Goal: Task Accomplishment & Management: Use online tool/utility

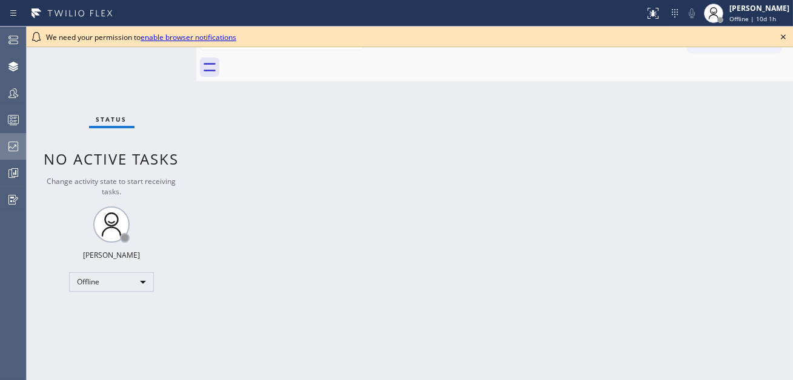
click at [7, 153] on icon at bounding box center [13, 146] width 15 height 15
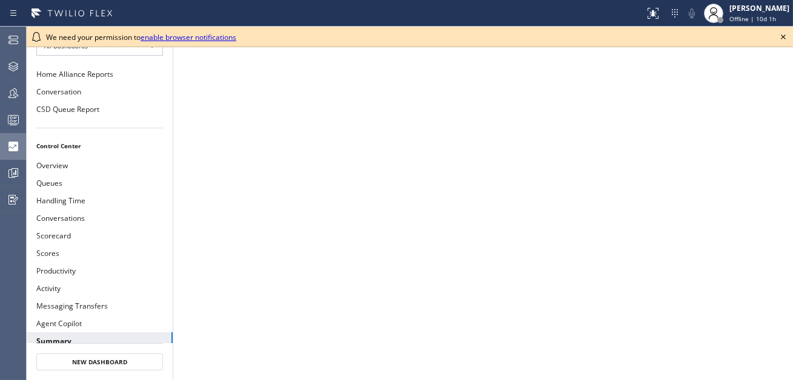
click at [782, 38] on icon at bounding box center [783, 37] width 15 height 15
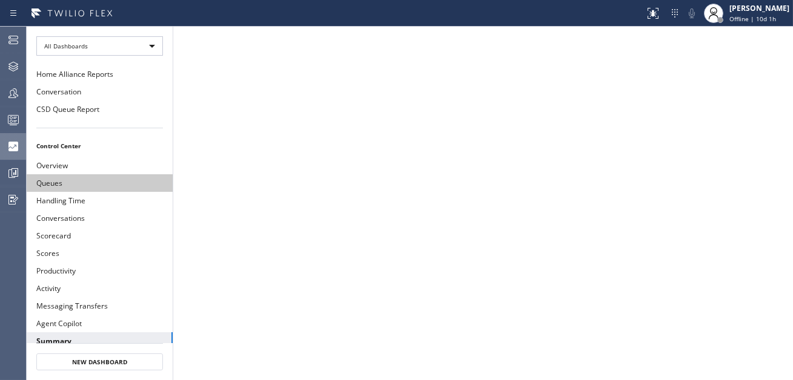
click at [115, 183] on button "Queues" at bounding box center [100, 183] width 146 height 18
